Goal: Check status

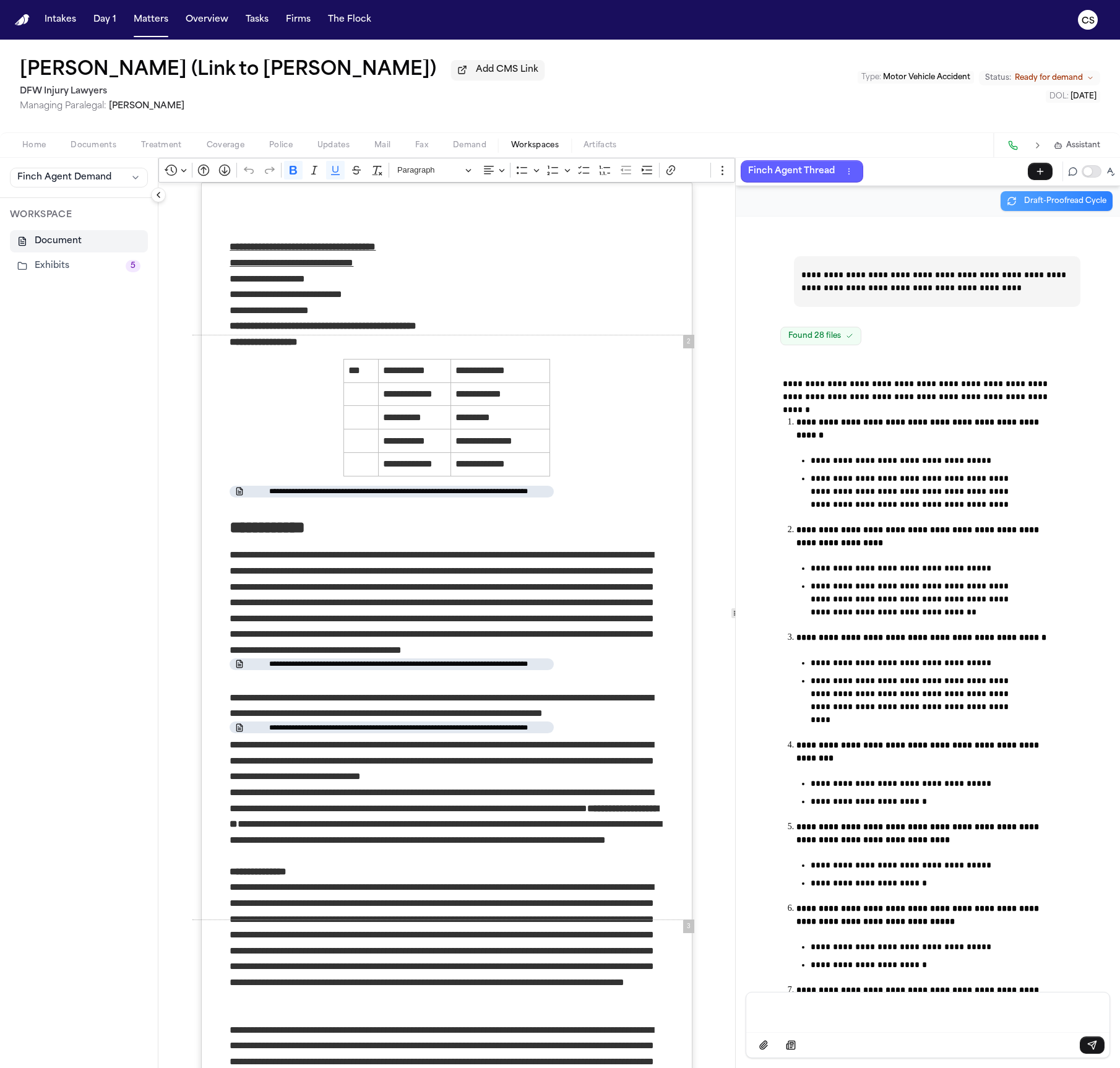
scroll to position [193556, 0]
